Goal: Information Seeking & Learning: Learn about a topic

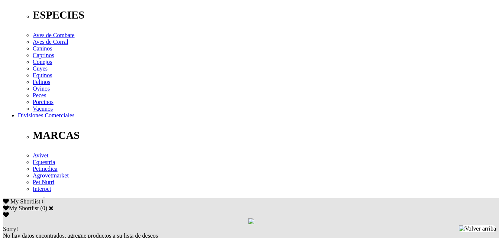
scroll to position [297, 0]
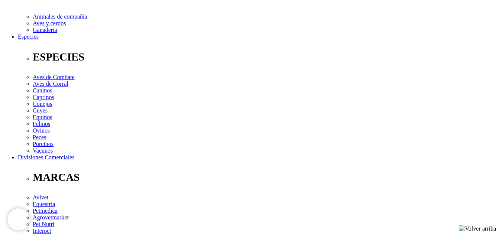
scroll to position [260, 0]
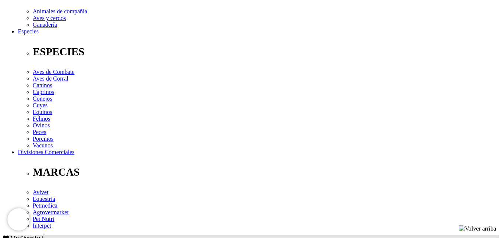
drag, startPoint x: 46, startPoint y: 144, endPoint x: 163, endPoint y: 145, distance: 116.7
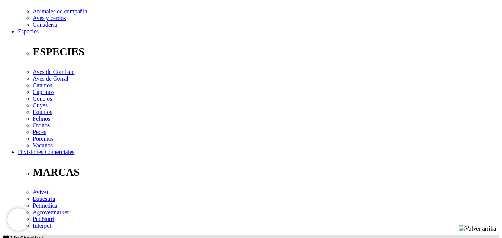
copy p "Cachorros (hasta 3 kg) y gatitos: ½ tableta"
drag, startPoint x: 171, startPoint y: 143, endPoint x: 211, endPoint y: 143, distance: 39.8
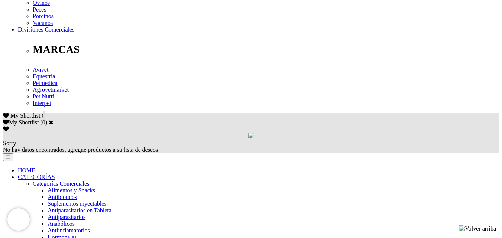
scroll to position [393, 0]
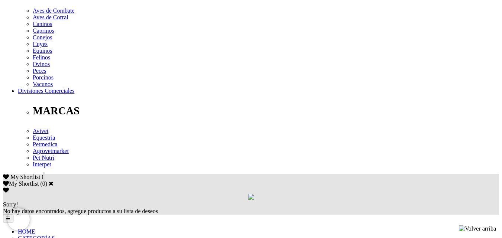
scroll to position [245, 0]
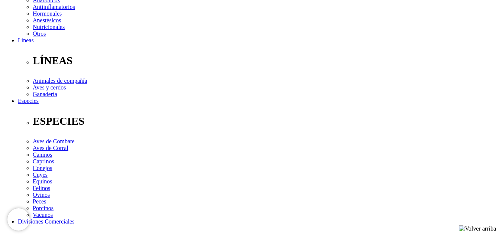
scroll to position [223, 0]
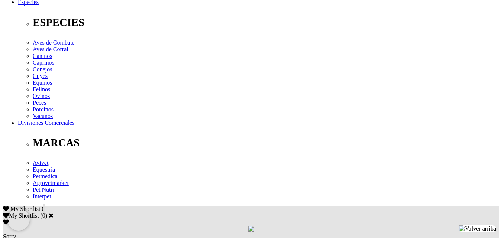
scroll to position [260, 0]
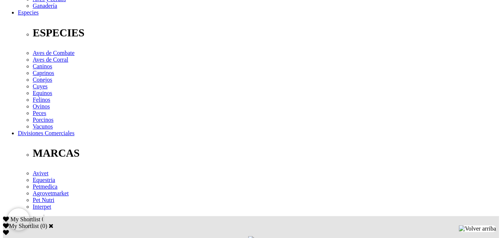
scroll to position [297, 0]
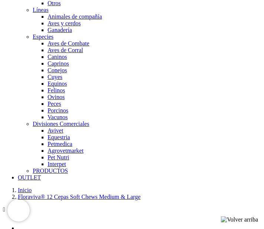
scroll to position [625, 0]
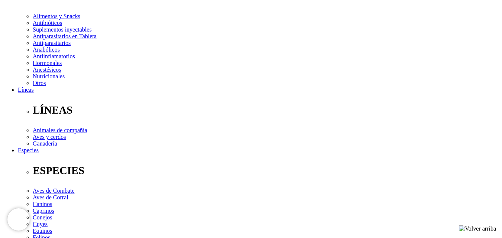
scroll to position [30, 0]
